Goal: Information Seeking & Learning: Learn about a topic

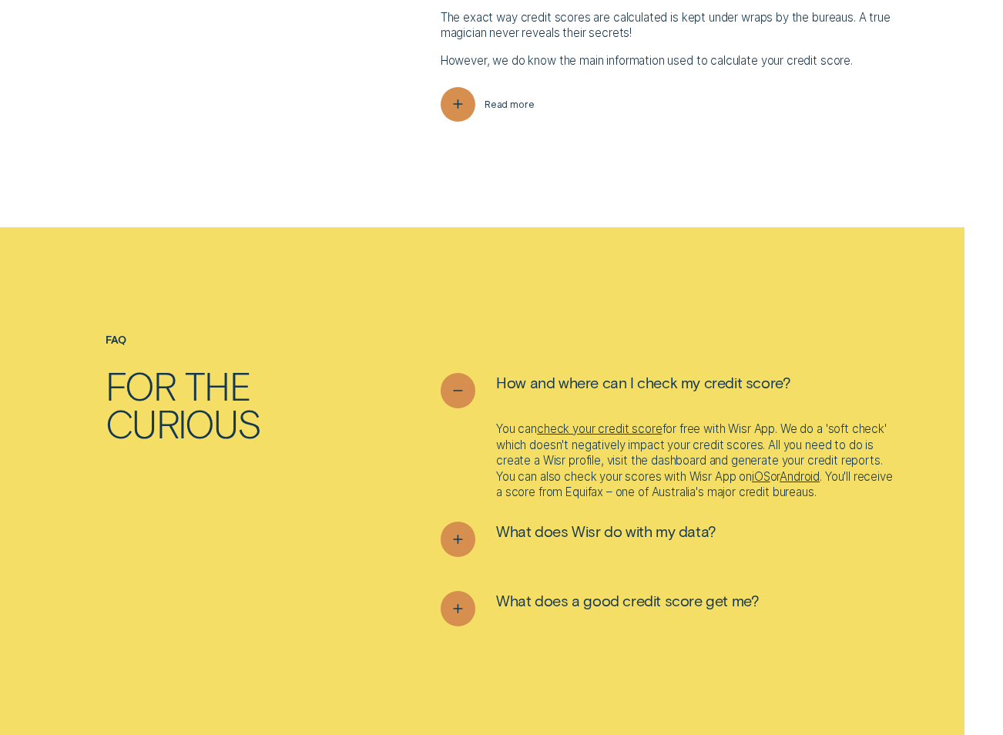
scroll to position [4624, 0]
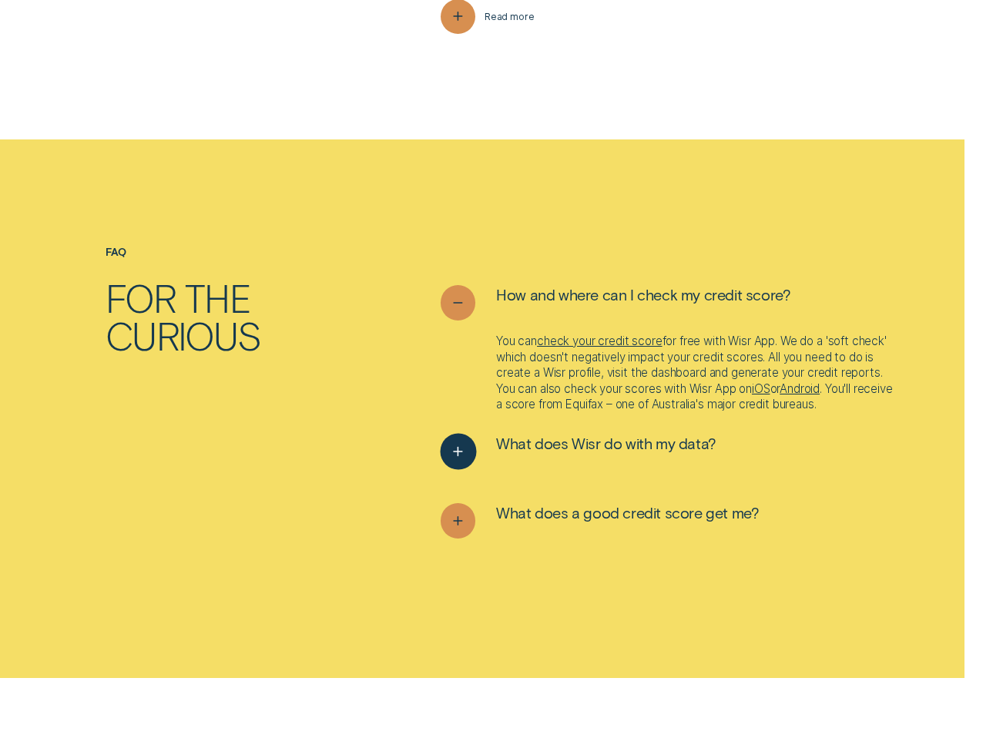
click at [586, 453] on span "What does Wisr do with my data?" at bounding box center [606, 443] width 220 height 19
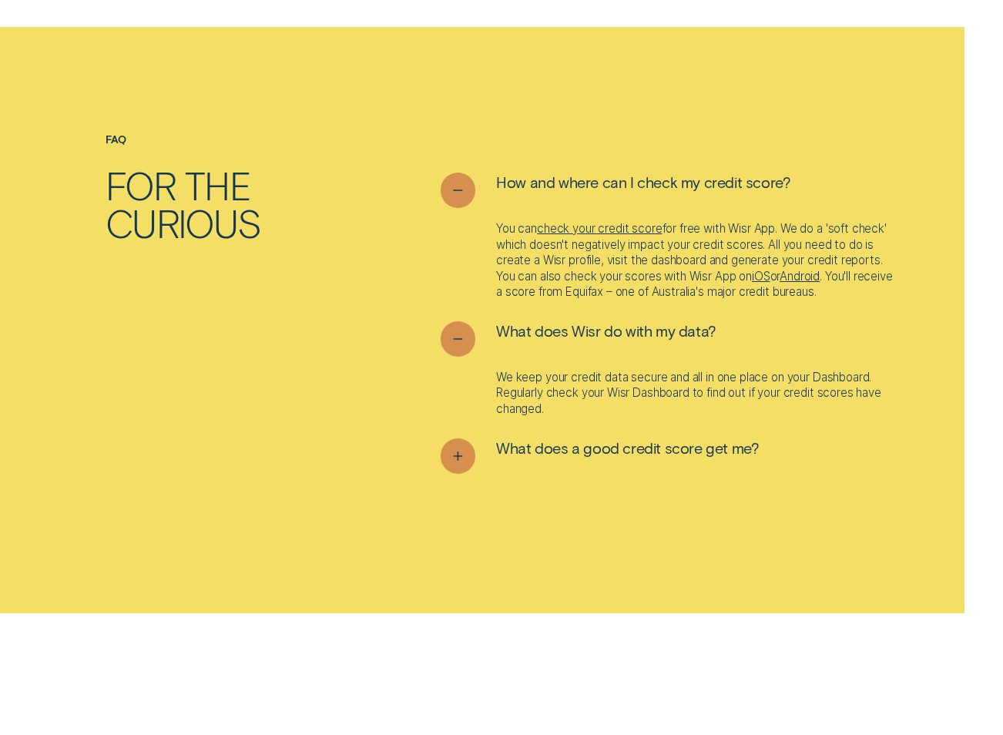
scroll to position [4778, 0]
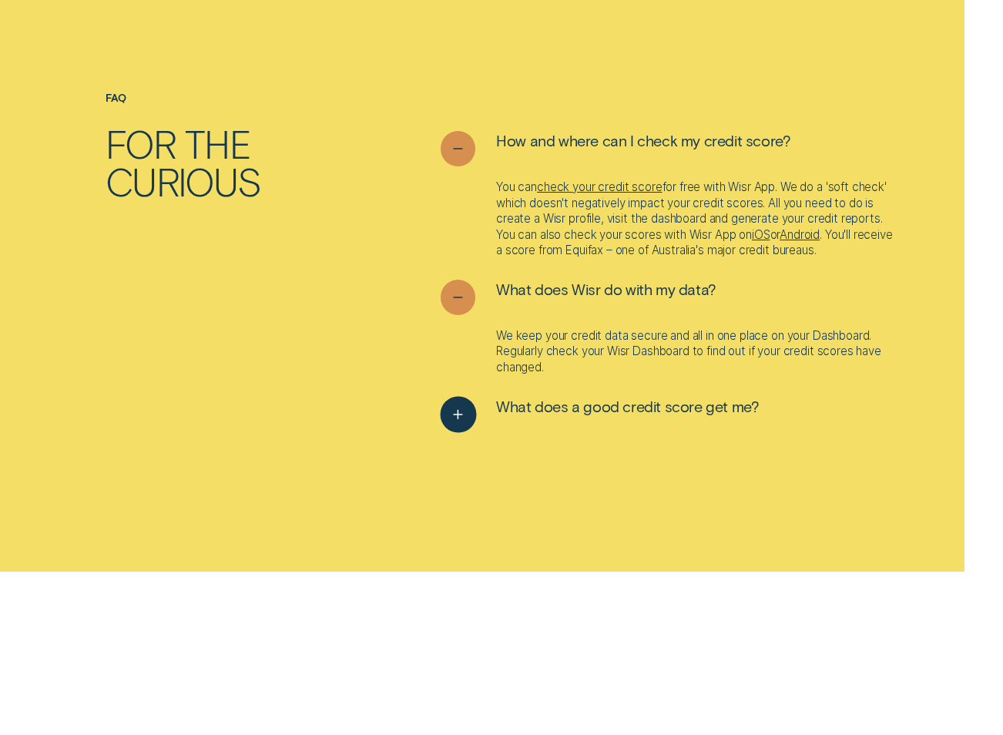
click at [611, 416] on span "What does a good credit score get me?" at bounding box center [627, 406] width 263 height 19
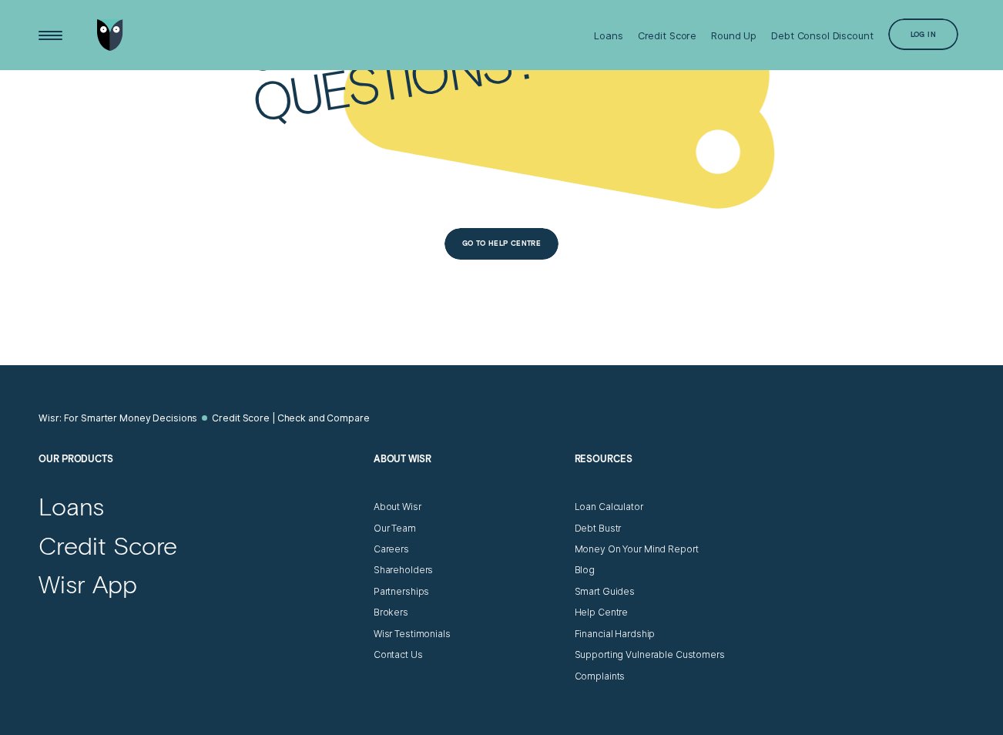
scroll to position [5626, 0]
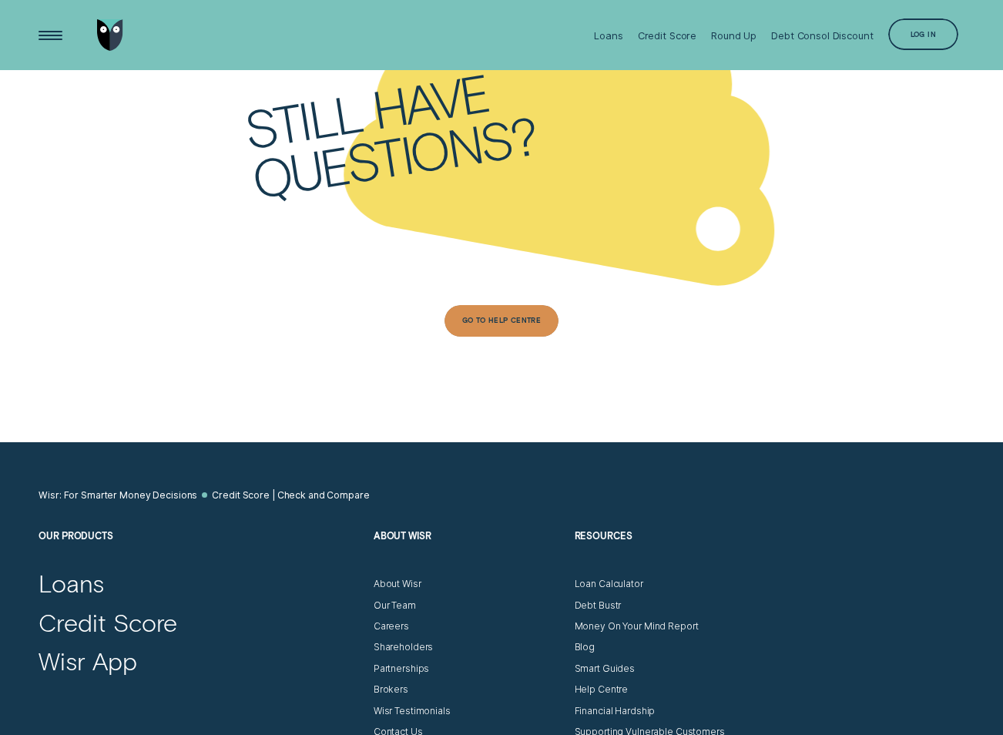
click at [484, 324] on div "Go To Help Centre" at bounding box center [501, 321] width 79 height 6
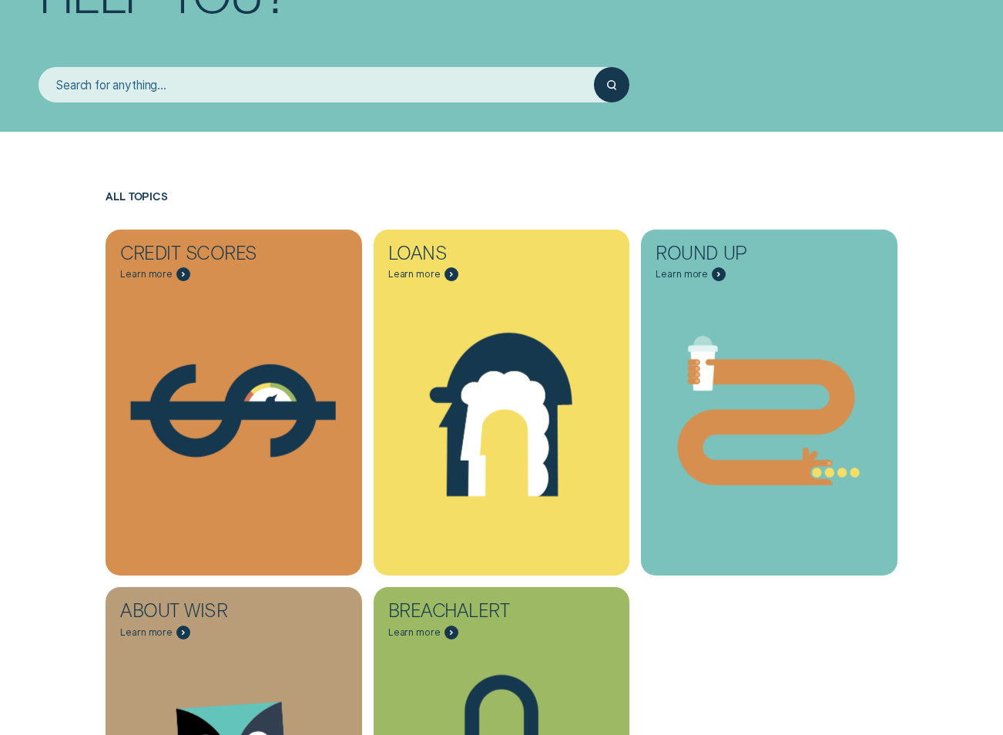
scroll to position [385, 0]
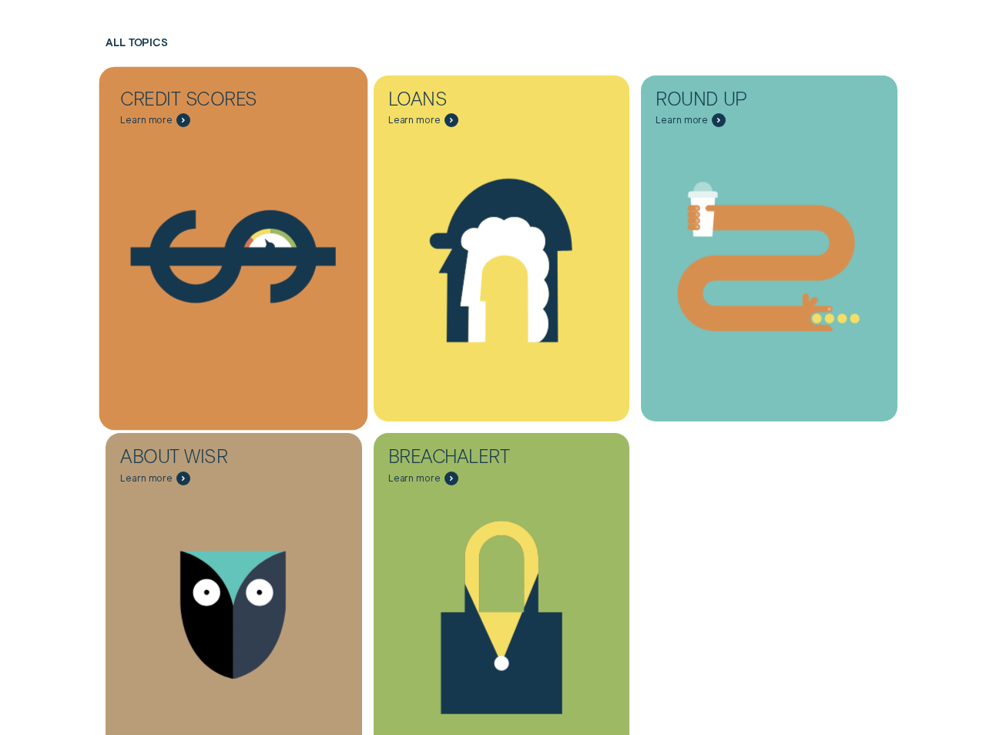
click at [173, 120] on span "Learn more" at bounding box center [155, 120] width 70 height 14
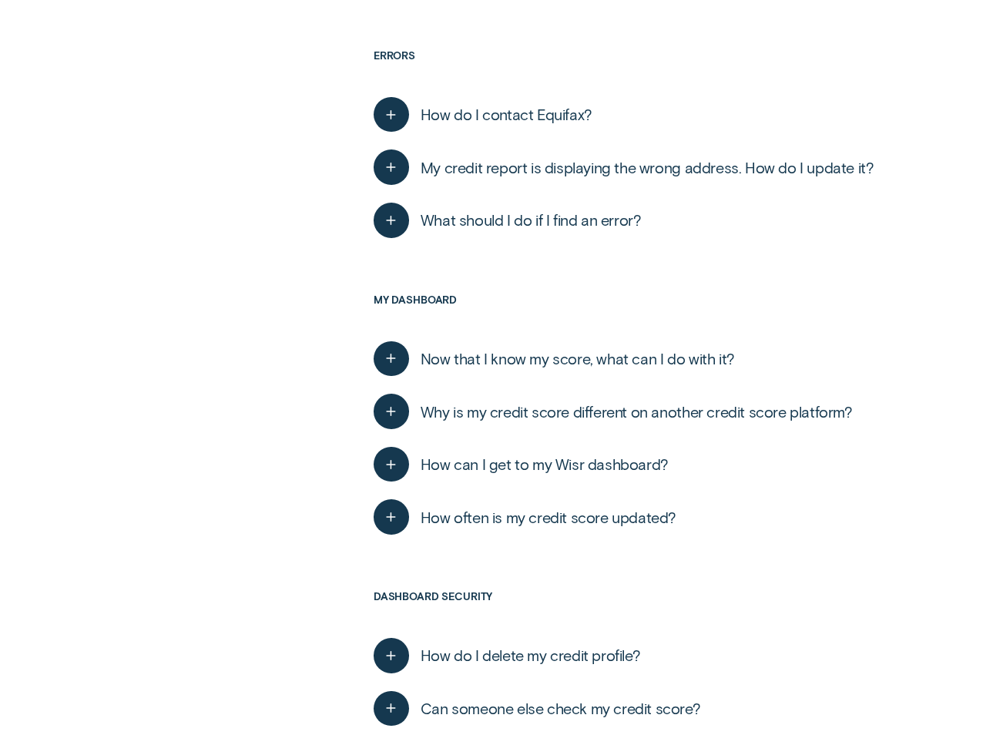
scroll to position [1850, 0]
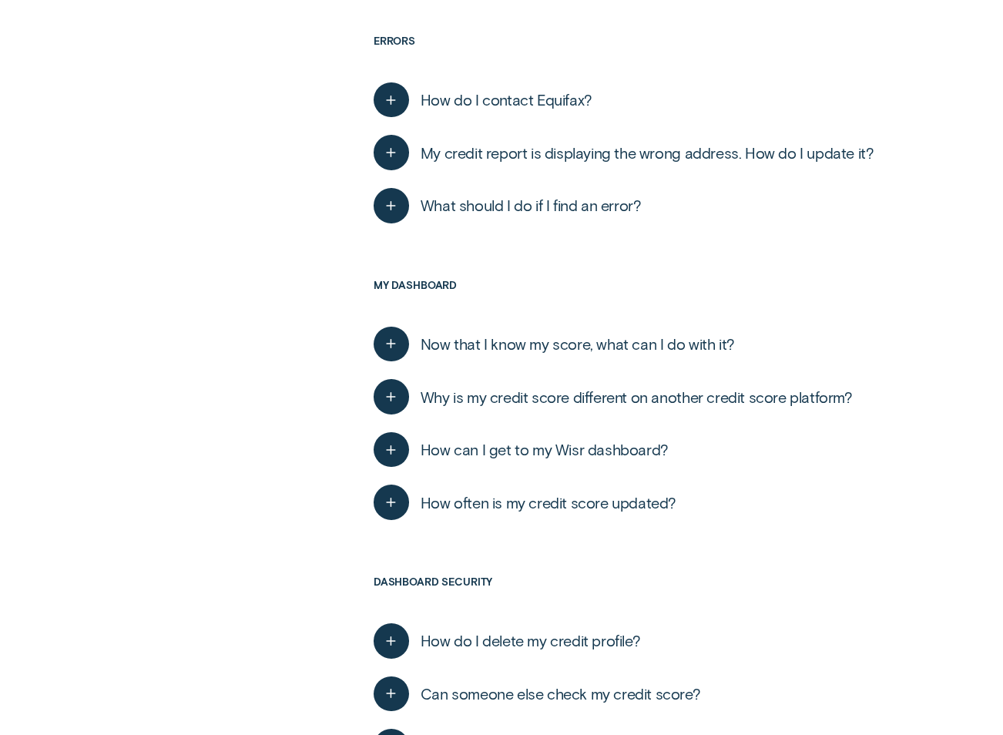
click at [576, 344] on span "Now that I know my score, what can I do with it?" at bounding box center [578, 343] width 314 height 19
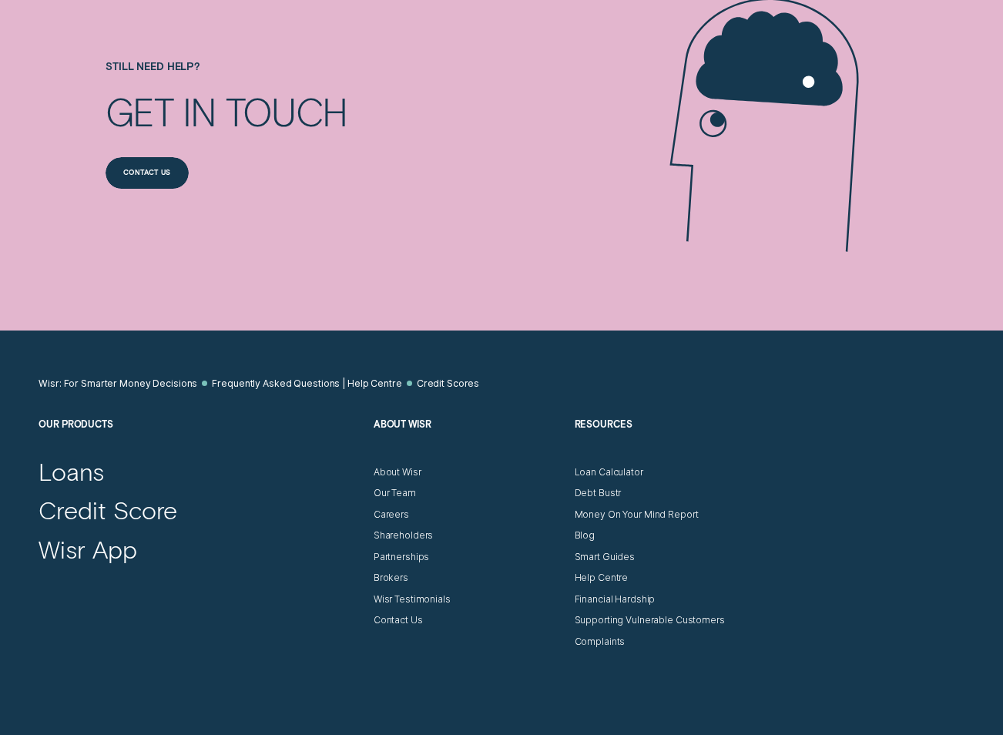
scroll to position [3160, 0]
